Goal: Transaction & Acquisition: Purchase product/service

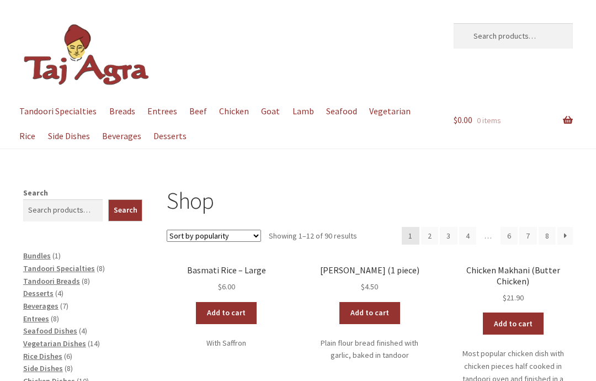
click at [380, 315] on link "Add to cart" at bounding box center [370, 313] width 61 height 22
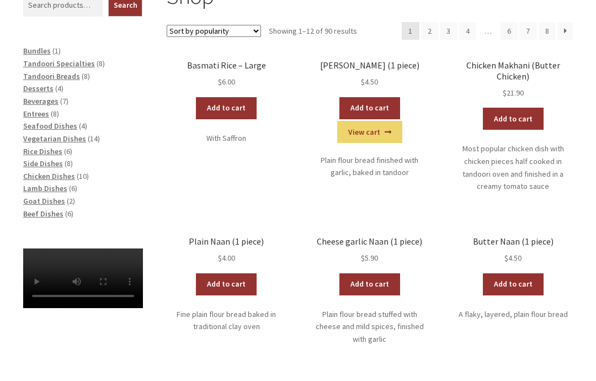
scroll to position [204, 0]
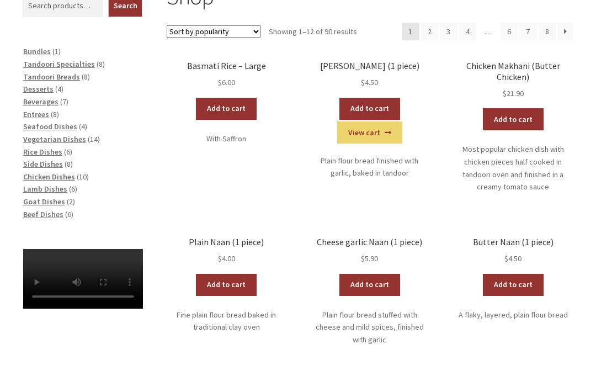
click at [51, 102] on span "Beverages" at bounding box center [40, 102] width 35 height 10
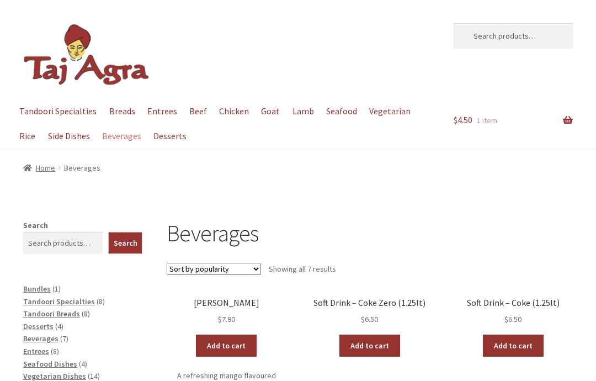
click at [236, 345] on link "Add to cart" at bounding box center [226, 346] width 61 height 22
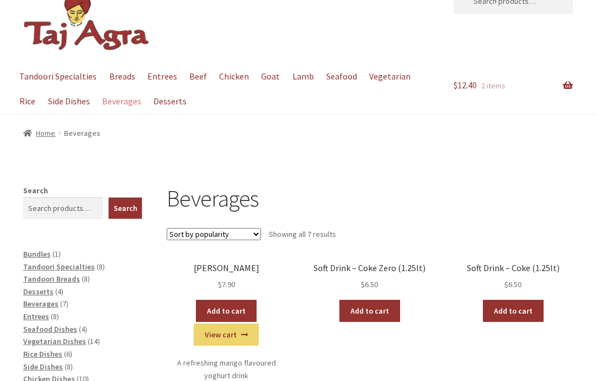
scroll to position [50, 0]
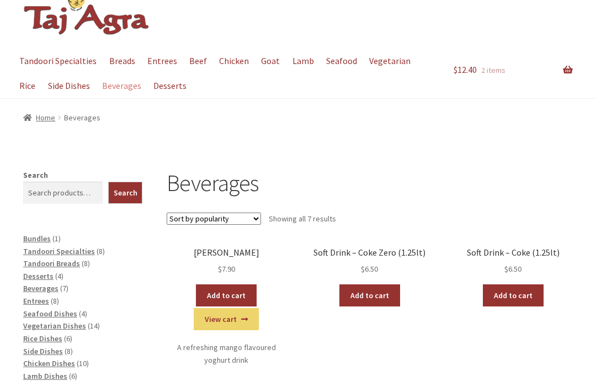
click at [74, 325] on span "Vegetarian Dishes" at bounding box center [54, 326] width 63 height 10
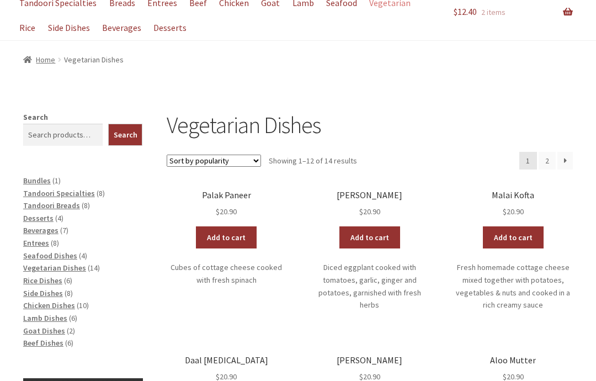
click at [232, 237] on link "Add to cart" at bounding box center [226, 238] width 61 height 22
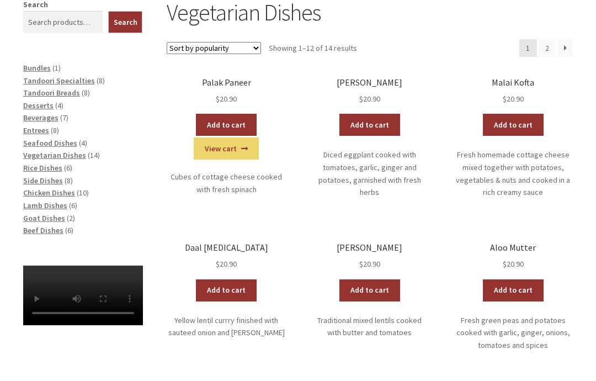
scroll to position [234, 0]
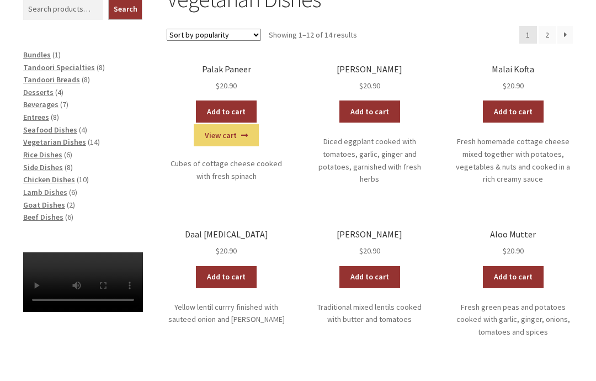
click at [525, 276] on link "Add to cart" at bounding box center [513, 278] width 61 height 22
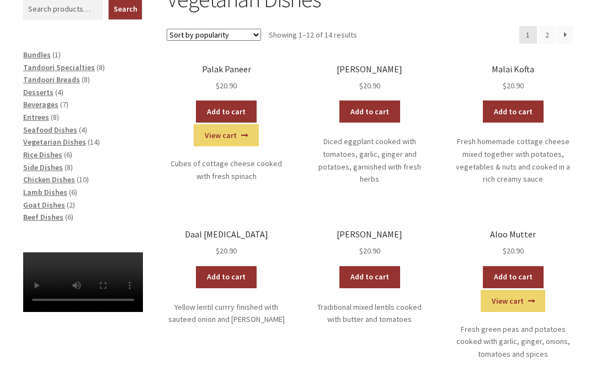
click at [40, 116] on span "Entrees" at bounding box center [36, 117] width 26 height 10
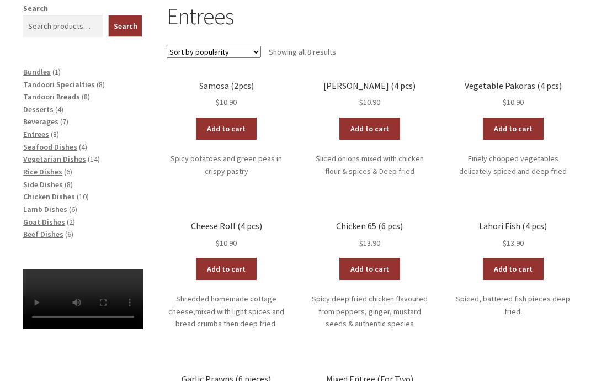
scroll to position [218, 0]
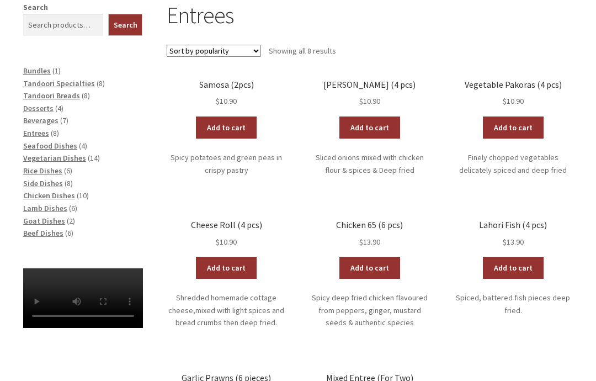
click at [47, 182] on span "Side Dishes" at bounding box center [43, 184] width 40 height 10
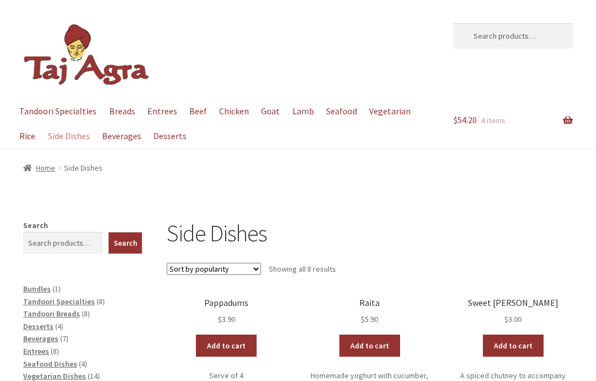
click at [237, 346] on link "Add to cart" at bounding box center [226, 346] width 61 height 22
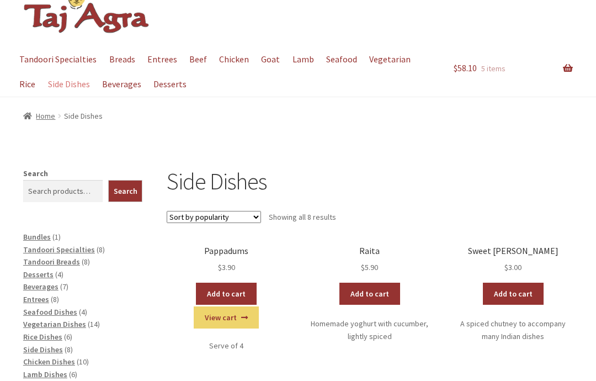
scroll to position [54, 0]
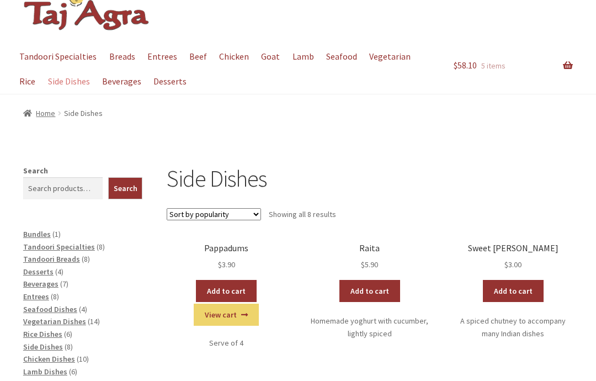
click at [75, 317] on span "Vegetarian Dishes" at bounding box center [54, 322] width 63 height 10
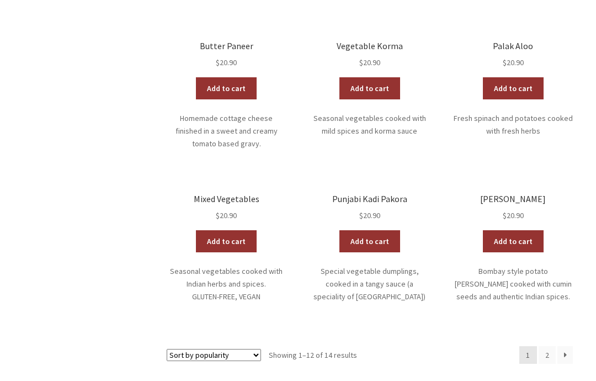
scroll to position [576, 0]
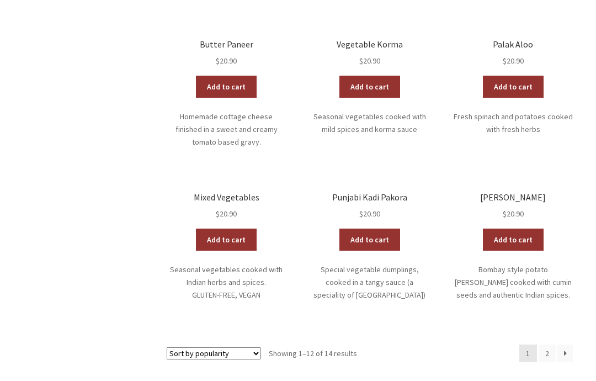
click at [567, 350] on link "→" at bounding box center [565, 354] width 15 height 18
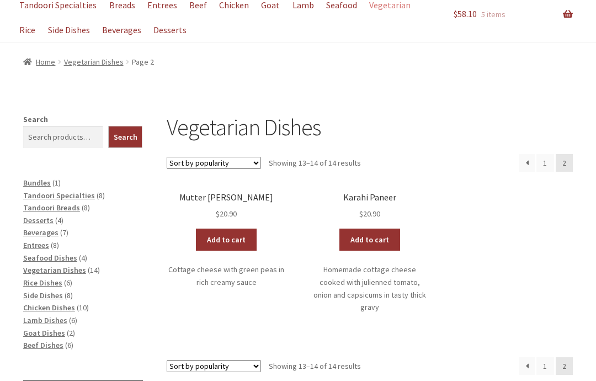
scroll to position [106, 0]
click at [525, 357] on link "←" at bounding box center [527, 366] width 15 height 18
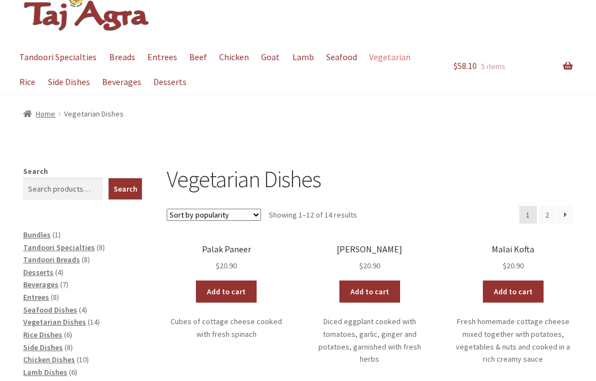
scroll to position [54, 0]
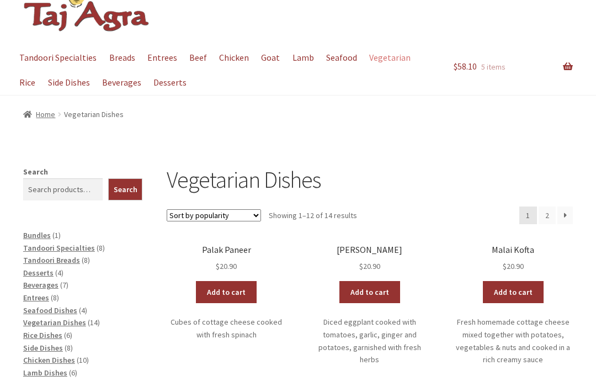
click at [568, 71] on link "$ 58.10 5 items" at bounding box center [514, 66] width 120 height 43
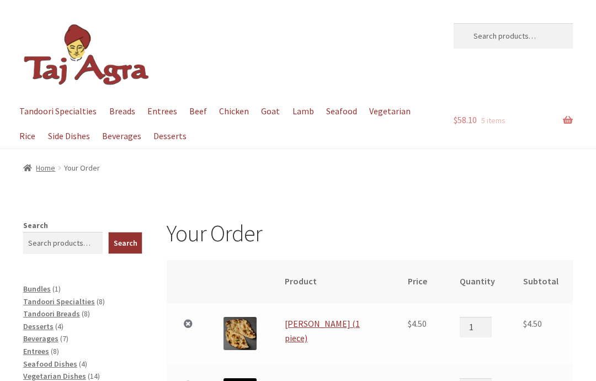
click at [568, 121] on link "$ 58.10 5 items" at bounding box center [514, 120] width 120 height 43
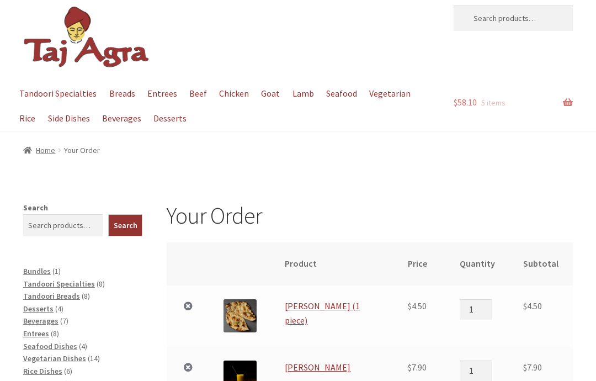
scroll to position [17, 0]
click at [171, 119] on link "Desserts" at bounding box center [170, 119] width 44 height 25
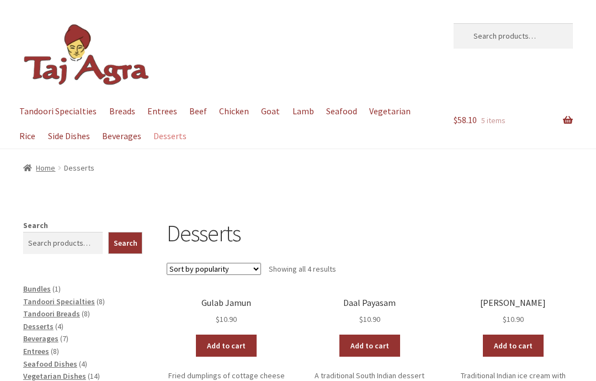
click at [0, 0] on link "Checkout" at bounding box center [0, 0] width 0 height 0
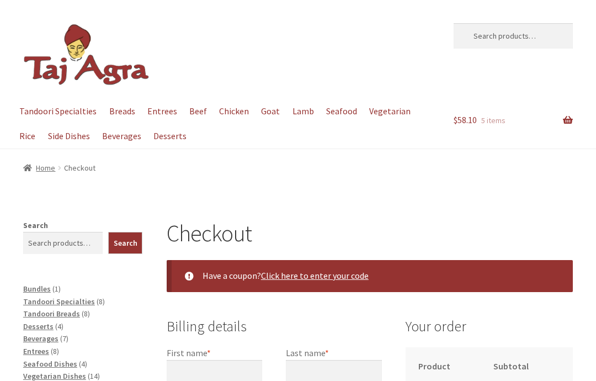
select select "ACT"
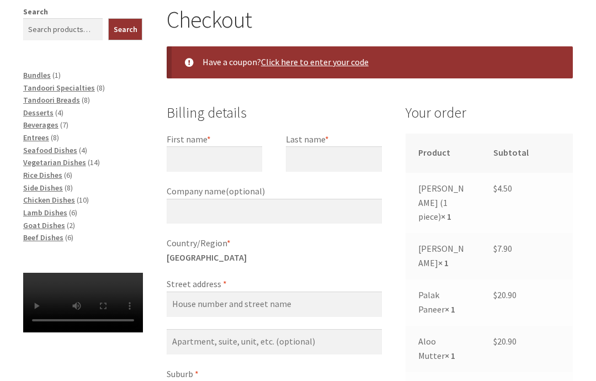
scroll to position [213, 0]
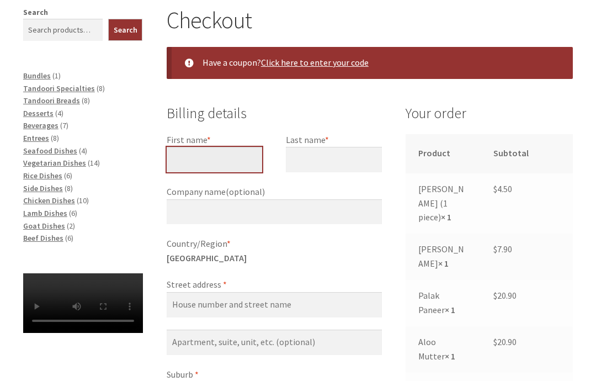
click at [220, 151] on input "First name *" at bounding box center [215, 159] width 96 height 25
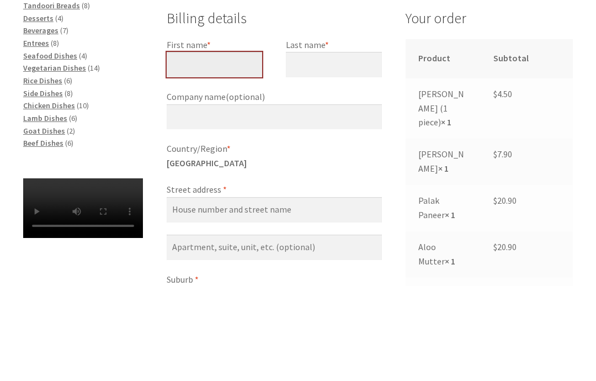
type input "[PERSON_NAME]"
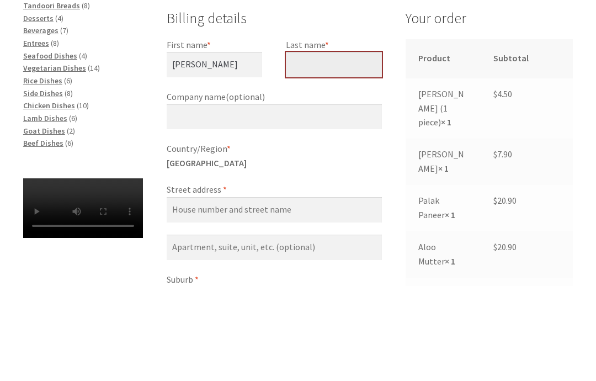
type input "[PERSON_NAME]"
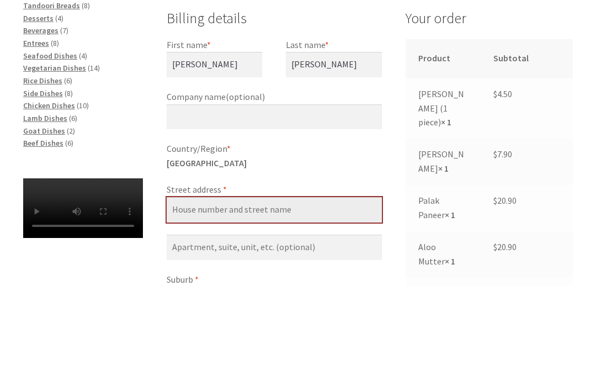
type input "[STREET_ADDRESS][PERSON_NAME]"
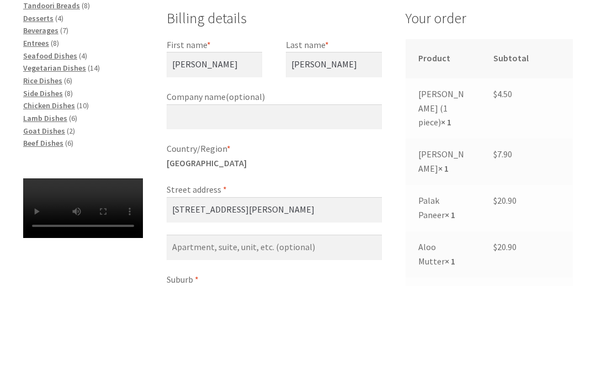
type input "[PERSON_NAME]"
type input "2602"
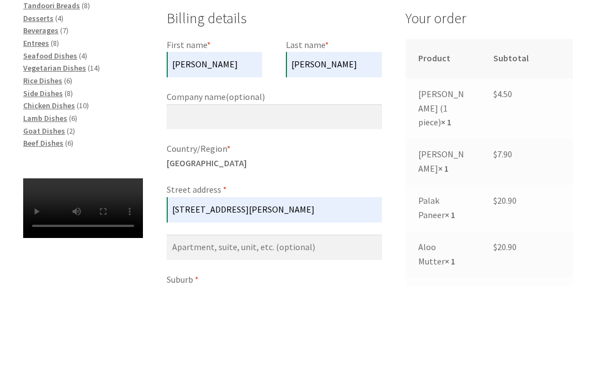
type input "[PHONE_NUMBER]"
type input "[EMAIL_ADDRESS][DOMAIN_NAME]"
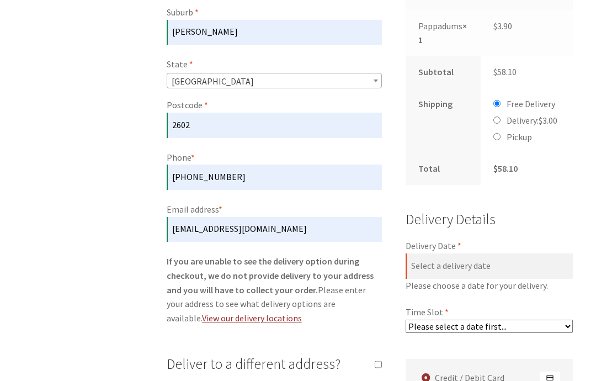
scroll to position [575, 0]
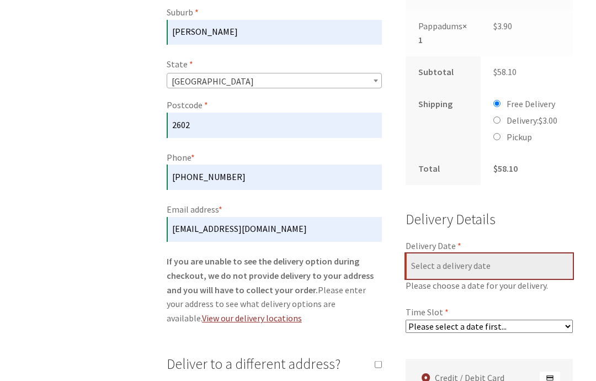
click at [542, 258] on input "Delivery Date *" at bounding box center [489, 265] width 167 height 25
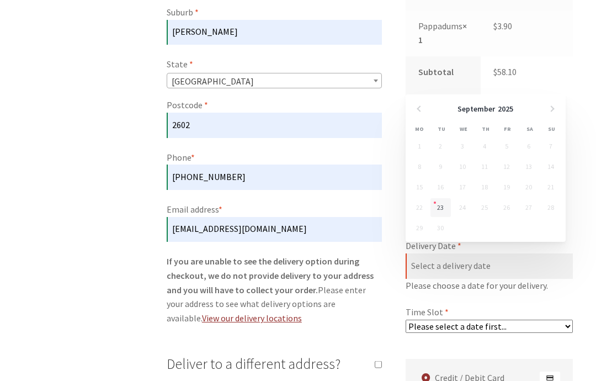
click at [438, 209] on link "23" at bounding box center [441, 207] width 20 height 19
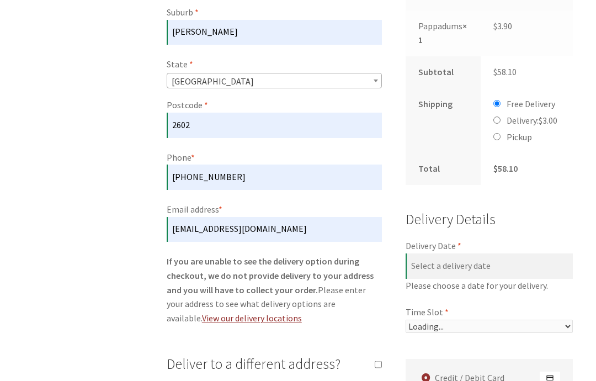
type input "[DATE]"
click at [567, 320] on select "Please select a time slot... 06:55 PM - 07:25 PM 07:25 PM - 07:55 PM 07:55 PM -…" at bounding box center [489, 326] width 167 height 13
select select "60c2ef62db861/2|0.00"
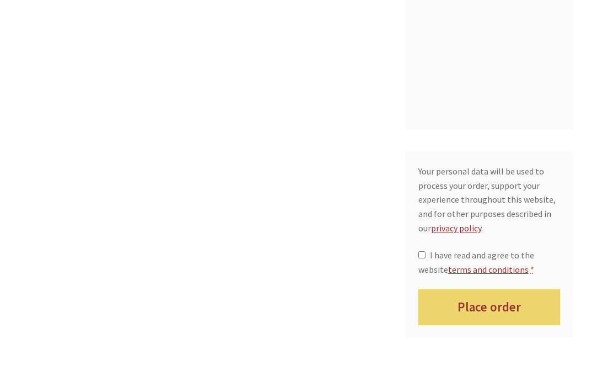
scroll to position [1075, 0]
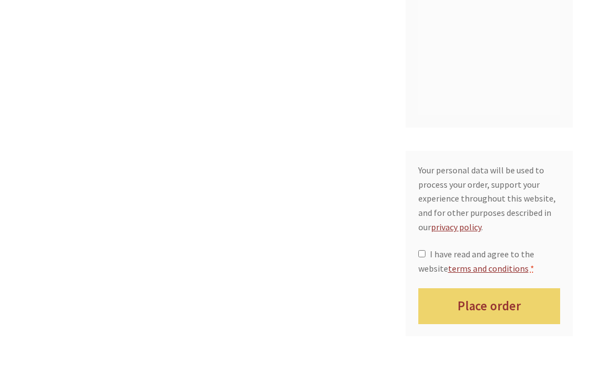
click at [426, 251] on input "I have read and agree to the website terms and conditions *" at bounding box center [422, 254] width 7 height 7
checkbox input "true"
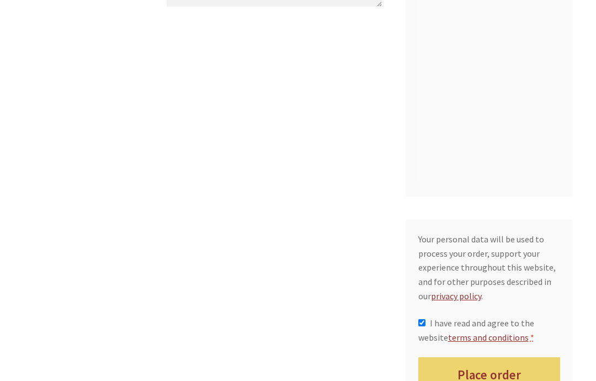
scroll to position [1006, 0]
click at [494, 361] on button "Place order" at bounding box center [490, 375] width 142 height 36
